Goal: Find specific page/section: Find specific page/section

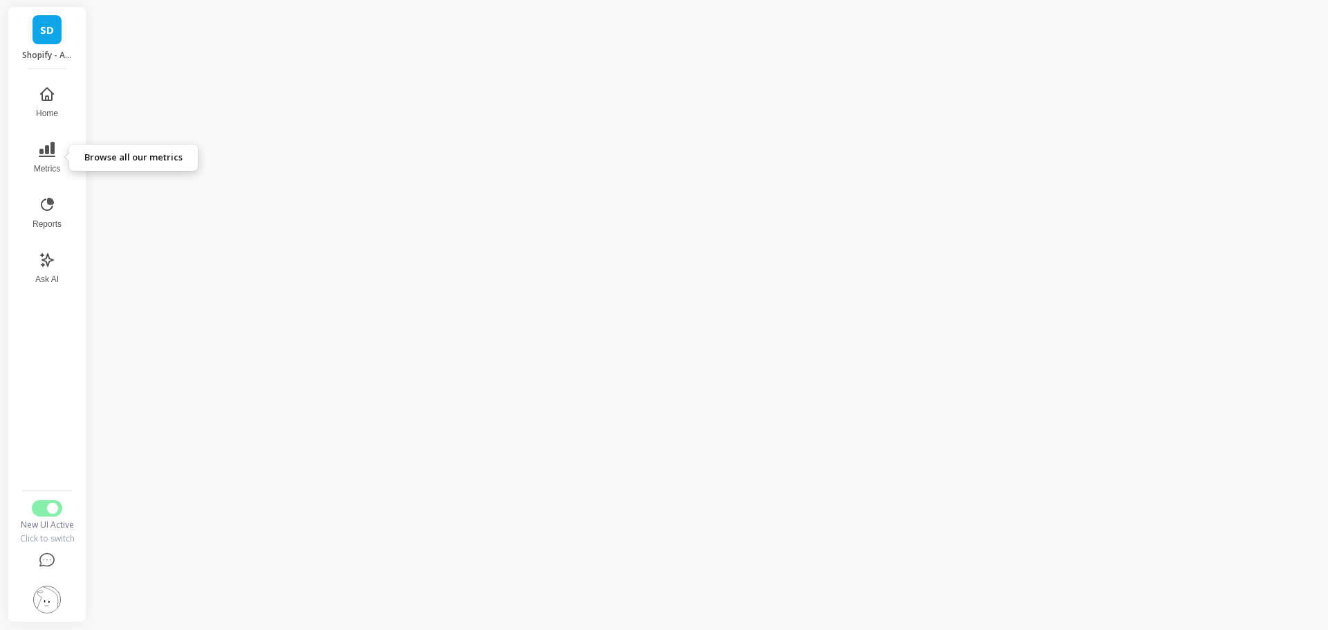
click at [46, 149] on icon at bounding box center [47, 149] width 17 height 15
click at [42, 148] on icon at bounding box center [47, 149] width 17 height 17
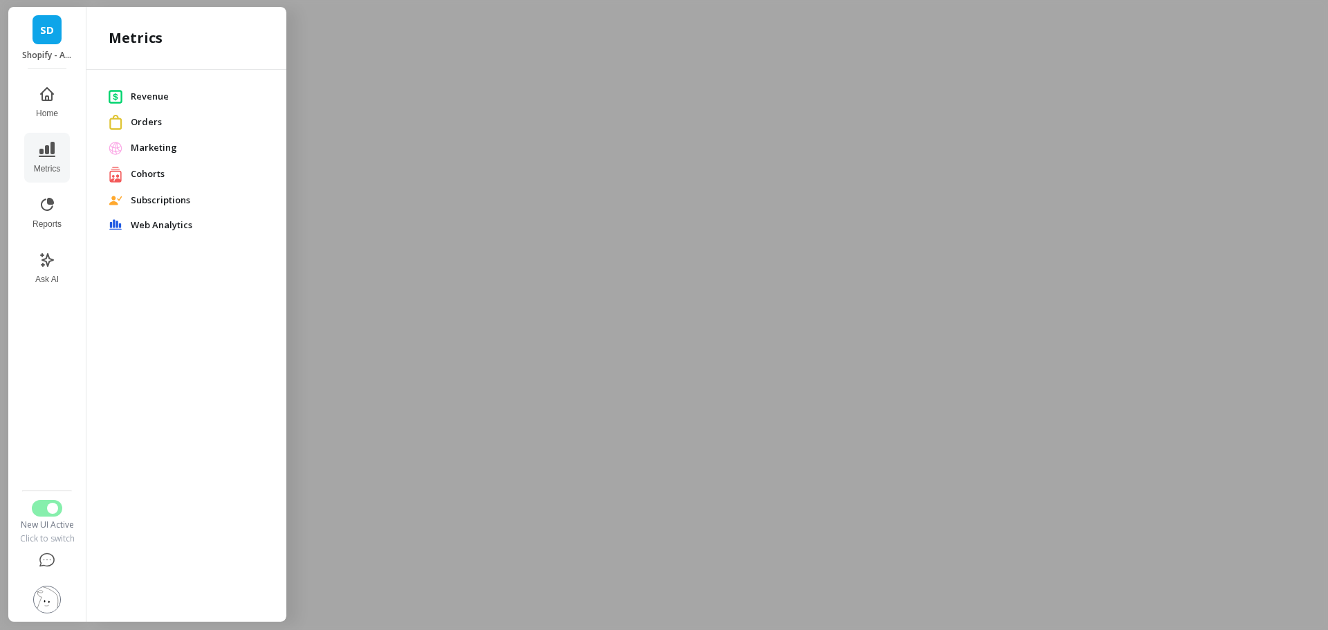
click at [55, 212] on button "Reports" at bounding box center [47, 213] width 46 height 50
